Goal: Task Accomplishment & Management: Complete application form

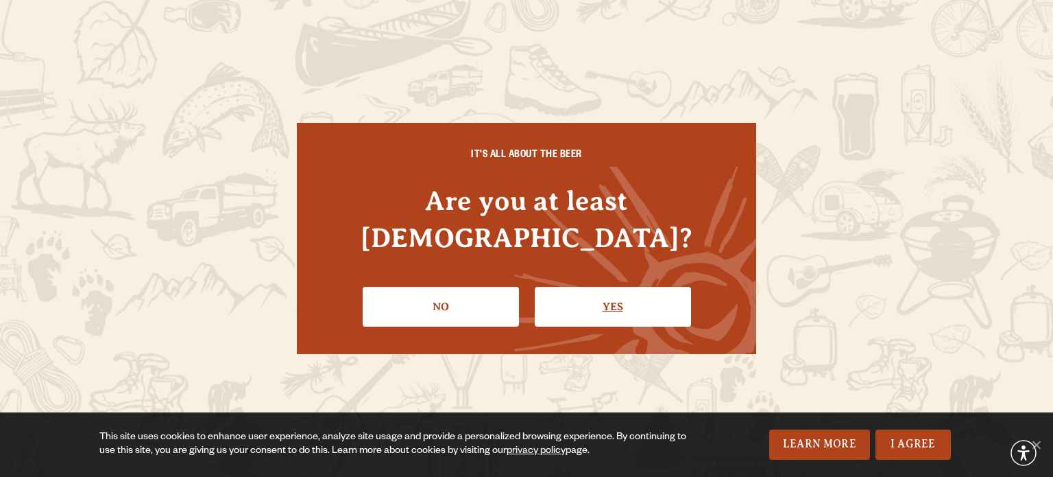
click at [626, 296] on link "Yes" at bounding box center [613, 307] width 156 height 40
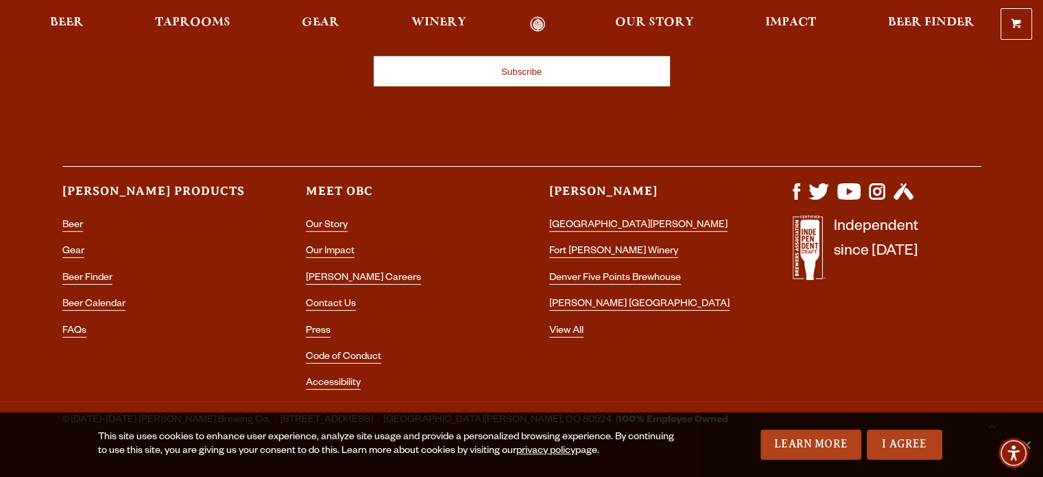
scroll to position [4093, 0]
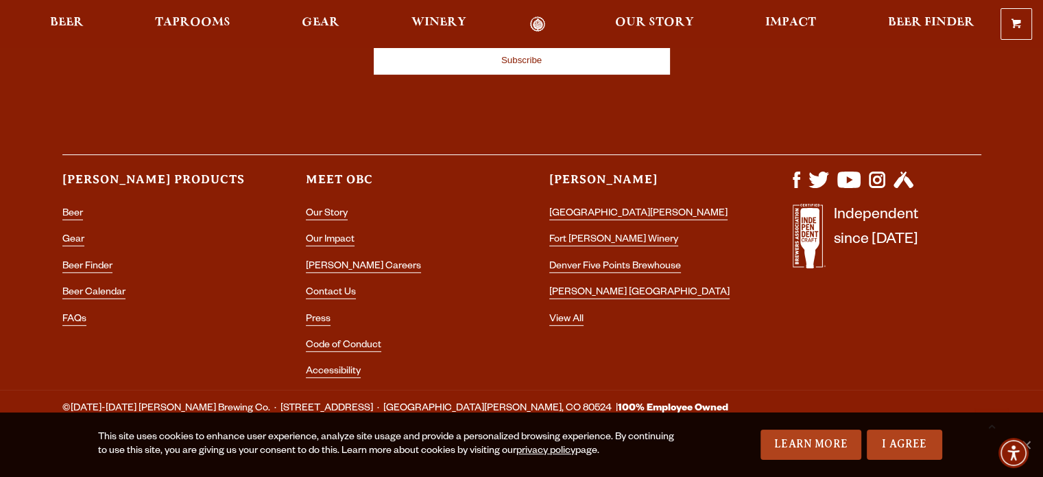
click at [324, 259] on ul "Our Story Our Impact Odell Careers Contact Us Press Code of Conduct Accessibili…" at bounding box center [400, 297] width 189 height 184
click at [328, 261] on link "[PERSON_NAME] Careers" at bounding box center [363, 267] width 115 height 12
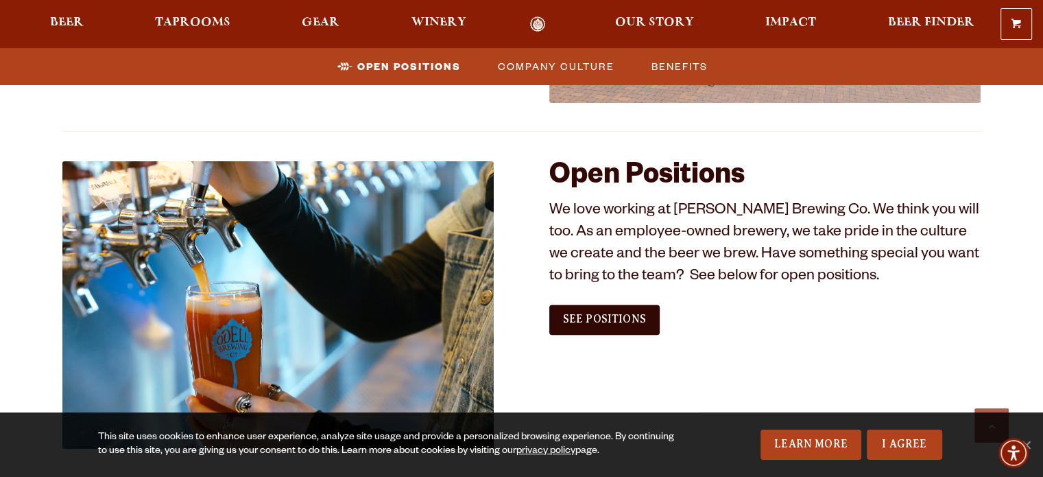
scroll to position [739, 0]
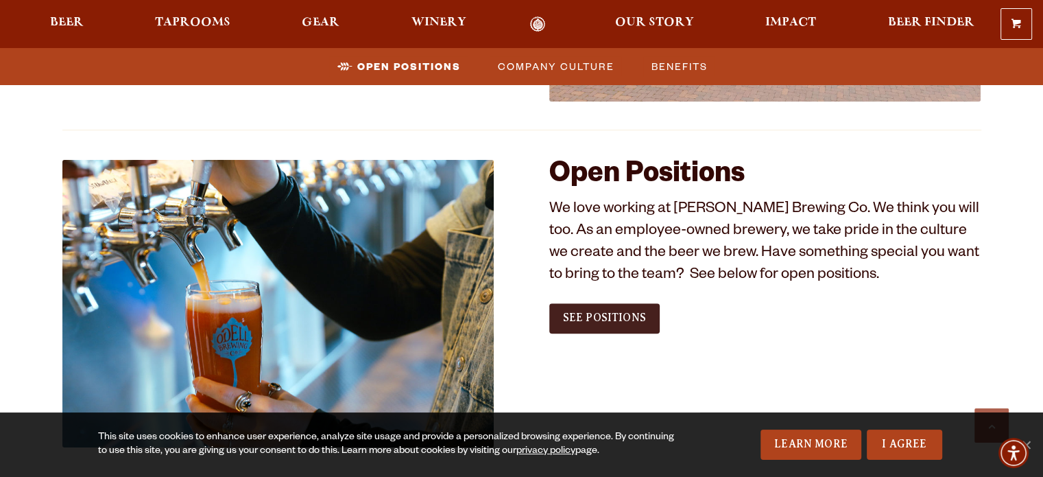
click at [573, 318] on span "See Positions" at bounding box center [604, 317] width 83 height 12
